Goal: Find specific page/section: Find specific page/section

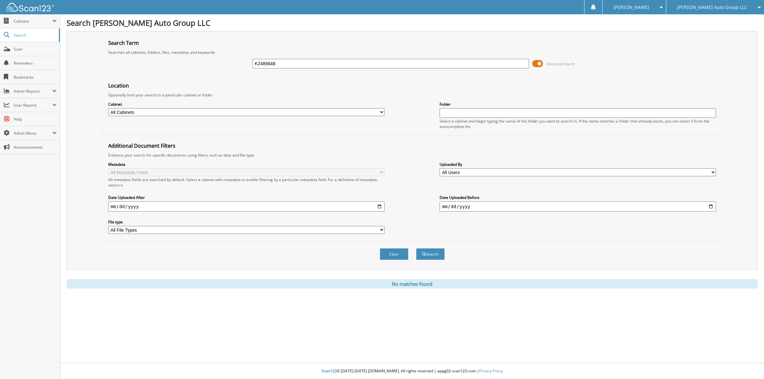
drag, startPoint x: 292, startPoint y: 68, endPoint x: 223, endPoint y: 71, distance: 69.2
click at [223, 71] on div "K248984B Advanced Search" at bounding box center [412, 63] width 615 height 17
type input "K944434"
click at [432, 251] on button "Search" at bounding box center [430, 254] width 29 height 12
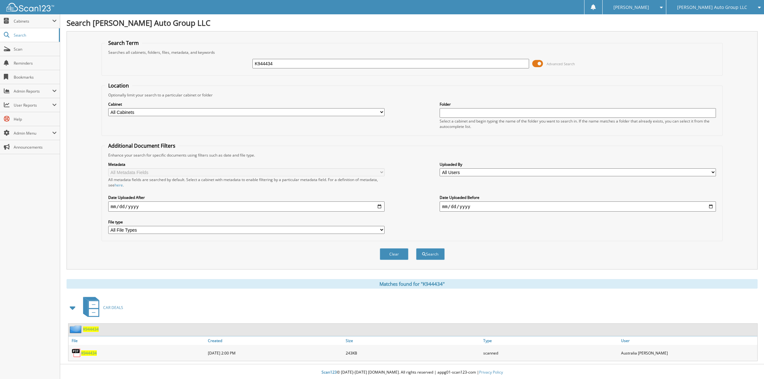
click at [87, 351] on span "K944434" at bounding box center [89, 353] width 16 height 5
